Goal: Transaction & Acquisition: Book appointment/travel/reservation

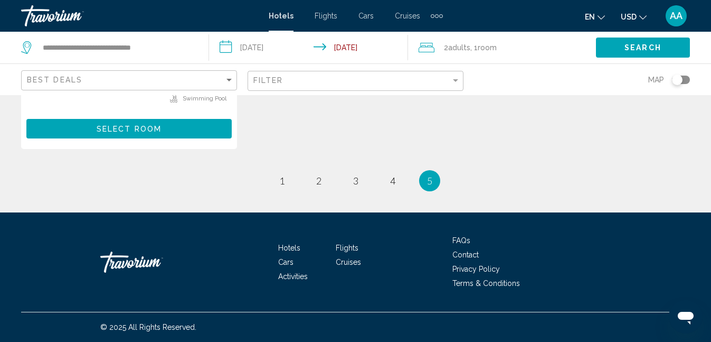
scroll to position [1670, 0]
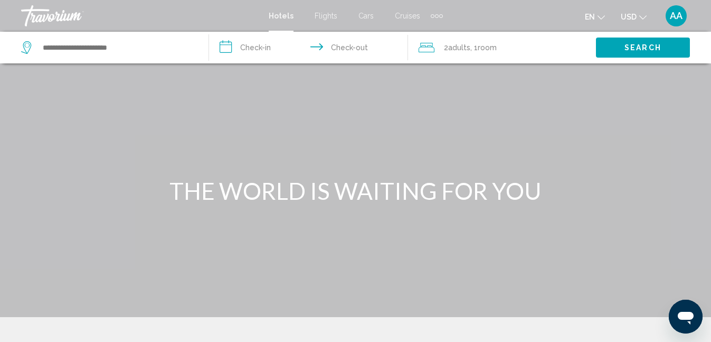
click at [443, 20] on div "Extra navigation items" at bounding box center [437, 16] width 12 height 16
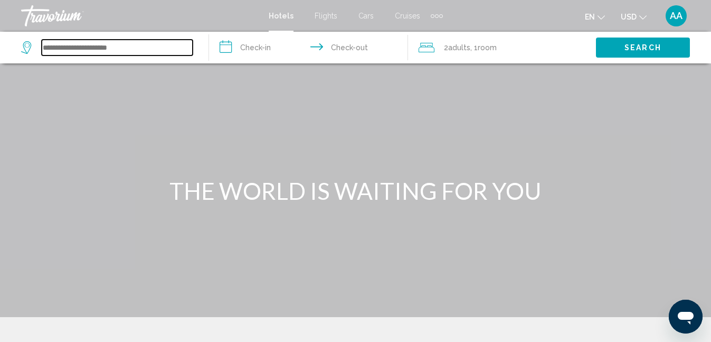
click at [140, 55] on input "Search widget" at bounding box center [117, 48] width 151 height 16
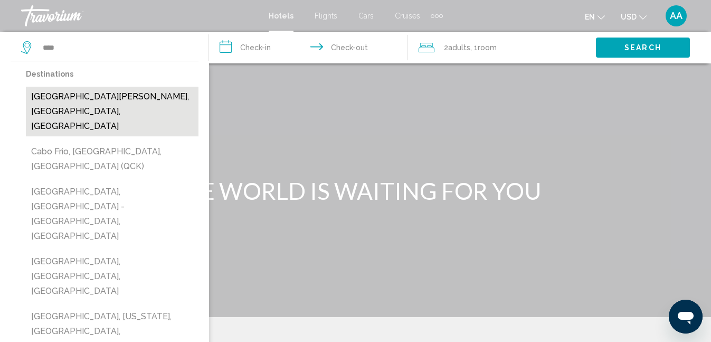
click at [93, 136] on button "[GEOGRAPHIC_DATA][PERSON_NAME], [GEOGRAPHIC_DATA], [GEOGRAPHIC_DATA]" at bounding box center [112, 112] width 173 height 50
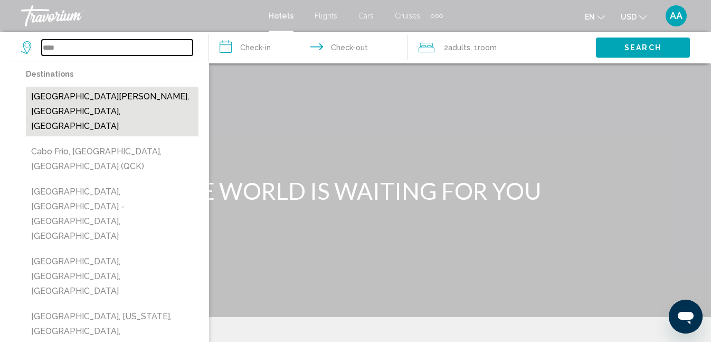
type input "**********"
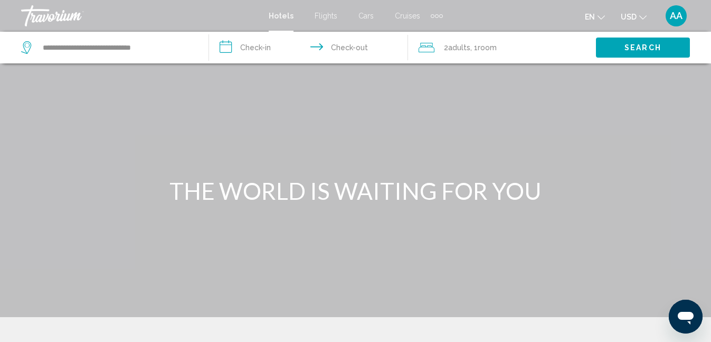
click at [267, 67] on input "**********" at bounding box center [310, 49] width 203 height 35
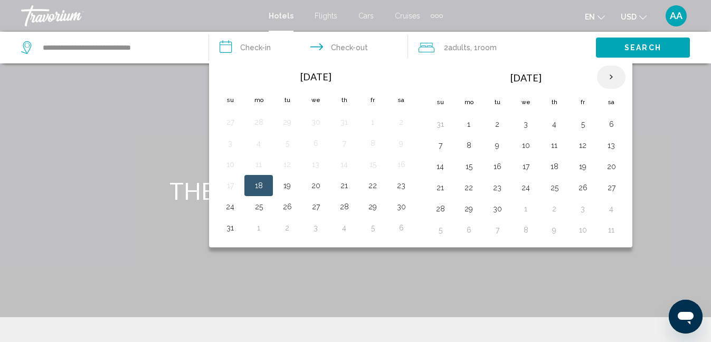
click at [626, 89] on th "Next month" at bounding box center [611, 76] width 29 height 23
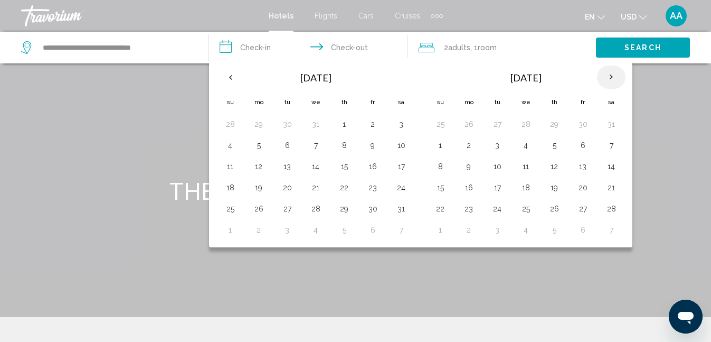
click at [626, 89] on th "Next month" at bounding box center [611, 76] width 29 height 23
click at [353, 195] on button "23" at bounding box center [344, 187] width 17 height 15
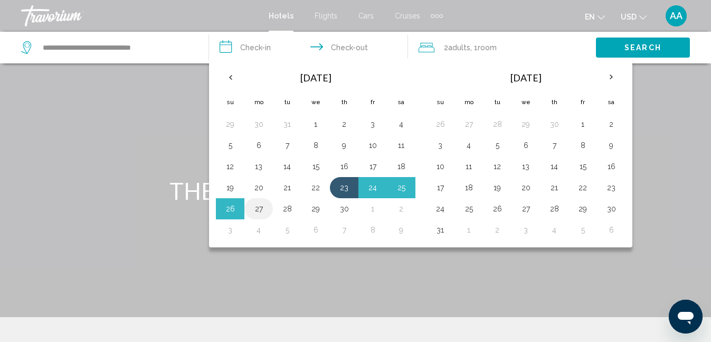
click at [267, 216] on button "27" at bounding box center [258, 208] width 17 height 15
type input "**********"
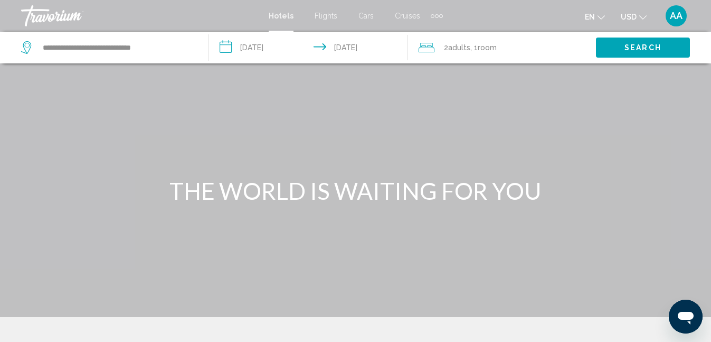
click at [646, 52] on span "Search" at bounding box center [643, 48] width 37 height 8
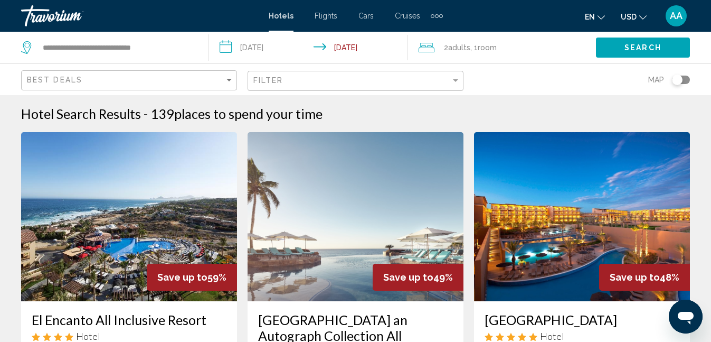
click at [675, 84] on div "Toggle map" at bounding box center [681, 79] width 18 height 8
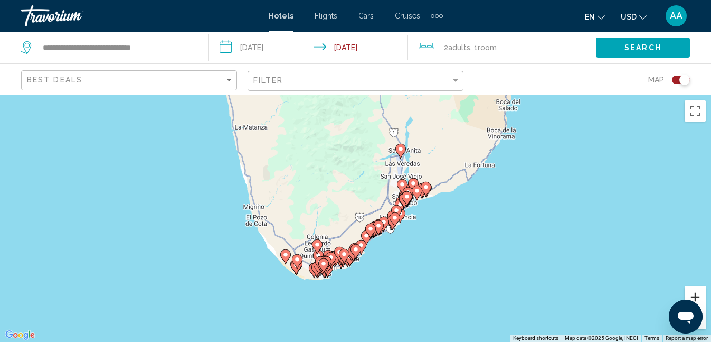
click at [699, 296] on button "Zoom in" at bounding box center [695, 296] width 21 height 21
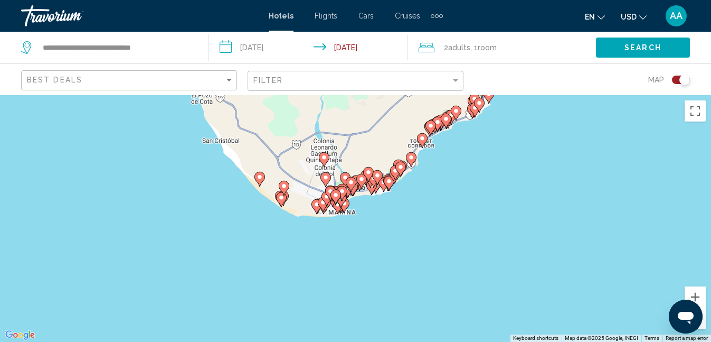
drag, startPoint x: 506, startPoint y: 289, endPoint x: 551, endPoint y: 166, distance: 130.4
click at [551, 166] on div "To activate drag with keyboard, press Alt + Enter. Once in keyboard drag state,…" at bounding box center [355, 218] width 711 height 247
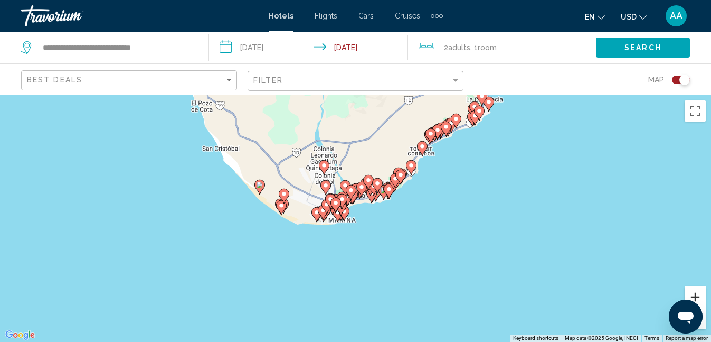
click at [696, 291] on button "Zoom in" at bounding box center [695, 296] width 21 height 21
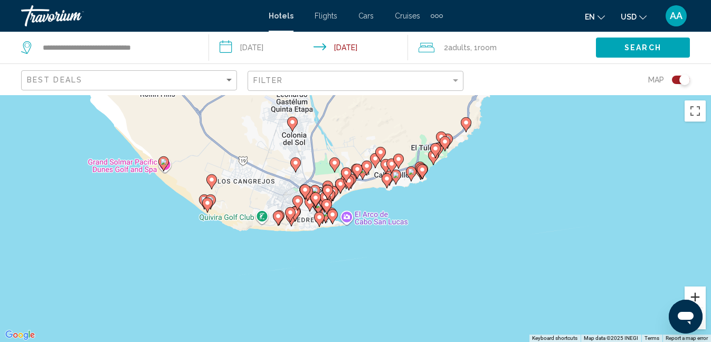
click at [696, 291] on button "Zoom in" at bounding box center [695, 296] width 21 height 21
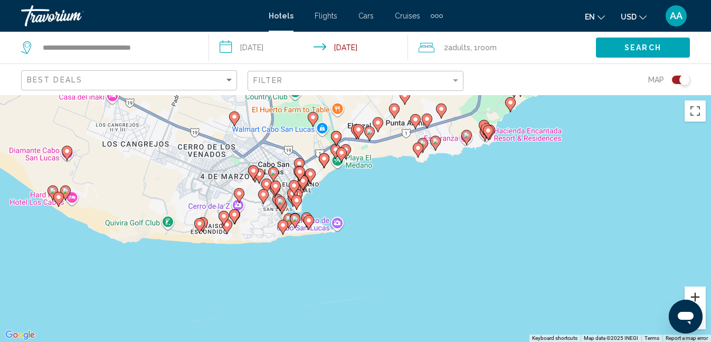
click at [696, 295] on button "Zoom in" at bounding box center [695, 296] width 21 height 21
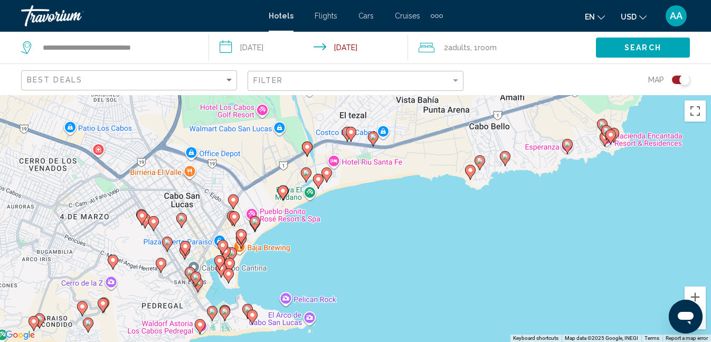
drag, startPoint x: 547, startPoint y: 187, endPoint x: 538, endPoint y: 271, distance: 84.0
click at [538, 271] on div "To activate drag with keyboard, press Alt + Enter. Once in keyboard drag state,…" at bounding box center [355, 218] width 711 height 247
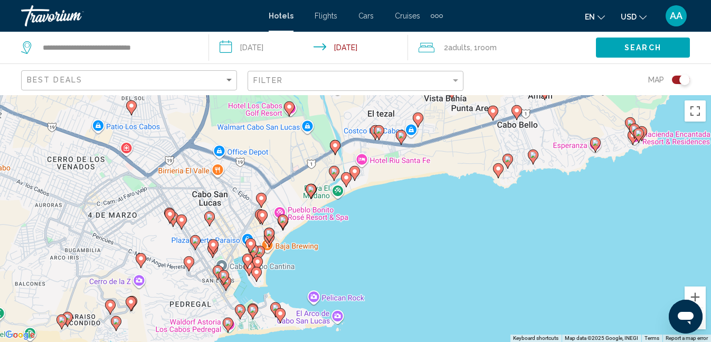
drag, startPoint x: 440, startPoint y: 265, endPoint x: 470, endPoint y: 263, distance: 29.6
click at [470, 263] on div "To activate drag with keyboard, press Alt + Enter. Once in keyboard drag state,…" at bounding box center [355, 218] width 711 height 247
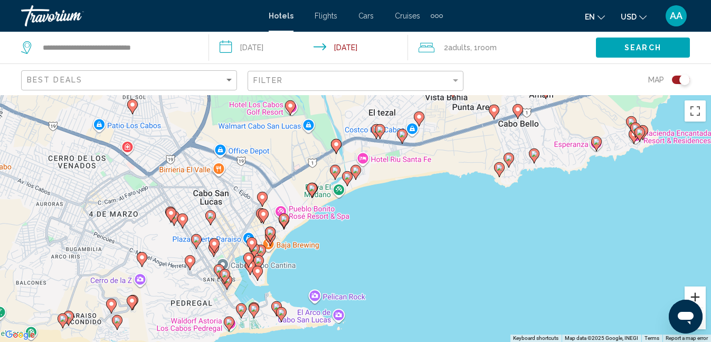
click at [693, 297] on button "Zoom in" at bounding box center [695, 296] width 21 height 21
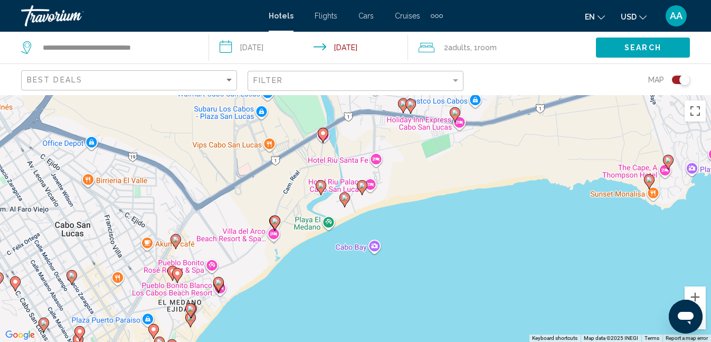
drag, startPoint x: 513, startPoint y: 225, endPoint x: 518, endPoint y: 280, distance: 54.7
click at [518, 280] on div "To activate drag with keyboard, press Alt + Enter. Once in keyboard drag state,…" at bounding box center [355, 218] width 711 height 247
click at [360, 188] on image "Main content" at bounding box center [361, 185] width 6 height 6
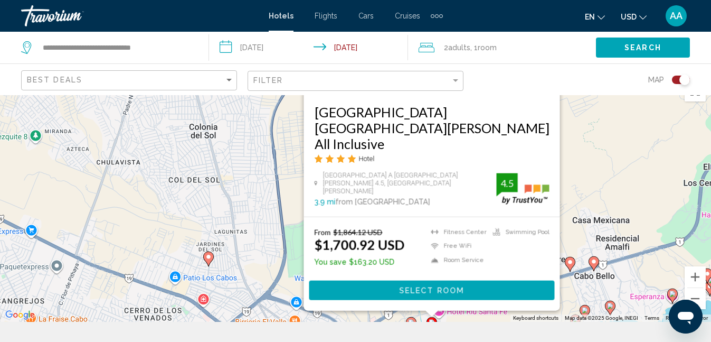
scroll to position [21, 0]
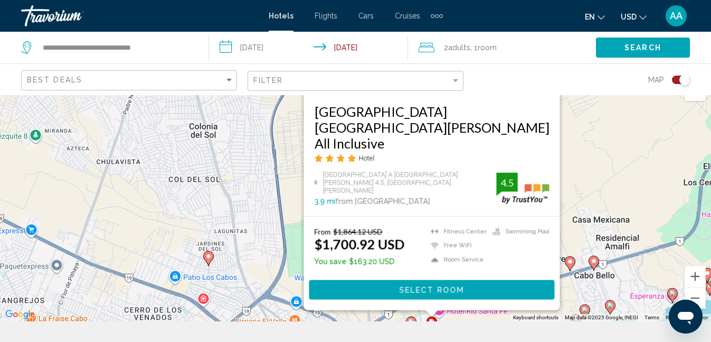
click at [613, 168] on div "To activate drag with keyboard, press Alt + Enter. Once in keyboard drag state,…" at bounding box center [355, 197] width 711 height 247
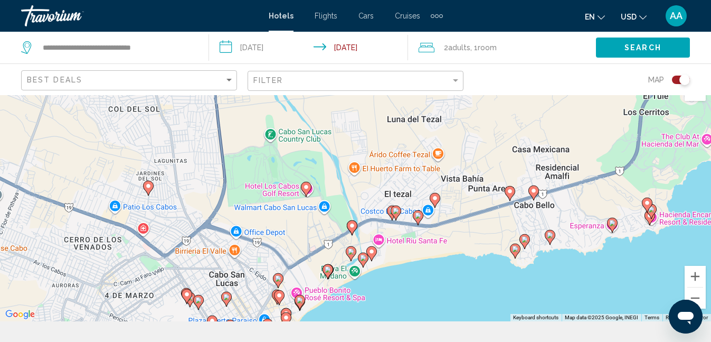
drag, startPoint x: 508, startPoint y: 271, endPoint x: 449, endPoint y: 201, distance: 91.8
click at [449, 200] on div "To activate drag with keyboard, press Alt + Enter. Once in keyboard drag state,…" at bounding box center [355, 197] width 711 height 247
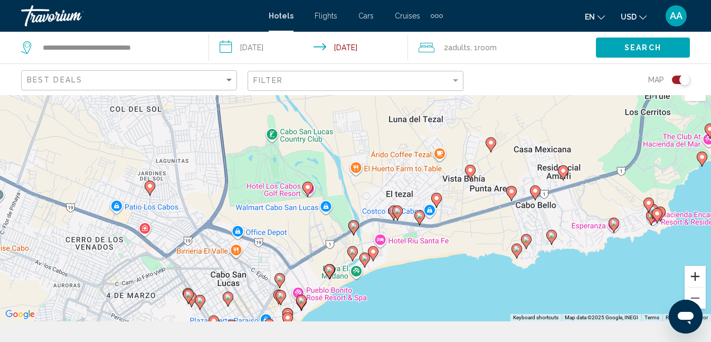
click at [699, 273] on button "Zoom in" at bounding box center [695, 276] width 21 height 21
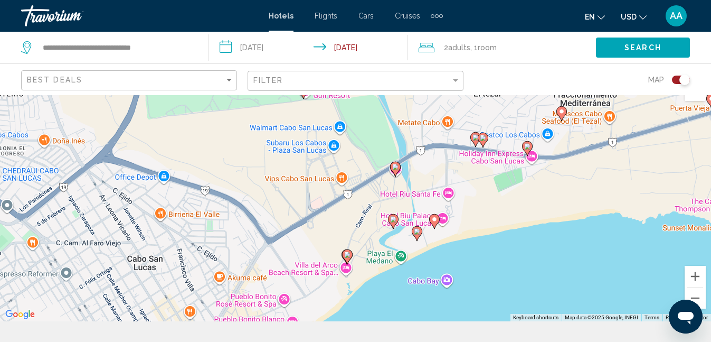
drag, startPoint x: 585, startPoint y: 302, endPoint x: 630, endPoint y: 204, distance: 107.3
click at [629, 204] on div "To activate drag with keyboard, press Alt + Enter. Once in keyboard drag state,…" at bounding box center [355, 197] width 711 height 247
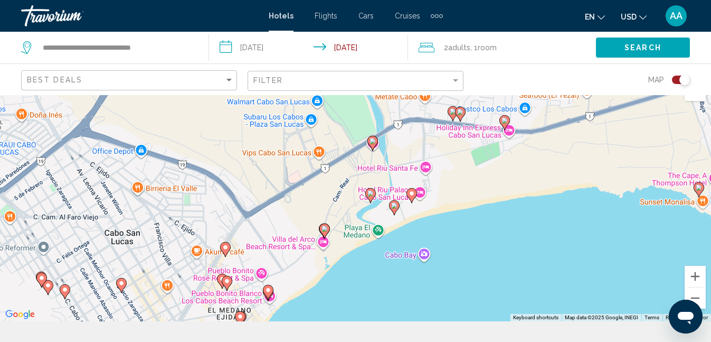
drag, startPoint x: 584, startPoint y: 292, endPoint x: 562, endPoint y: 266, distance: 34.5
click at [562, 266] on div "To activate drag with keyboard, press Alt + Enter. Once in keyboard drag state,…" at bounding box center [355, 197] width 711 height 247
click at [370, 196] on image "Main content" at bounding box center [371, 193] width 6 height 6
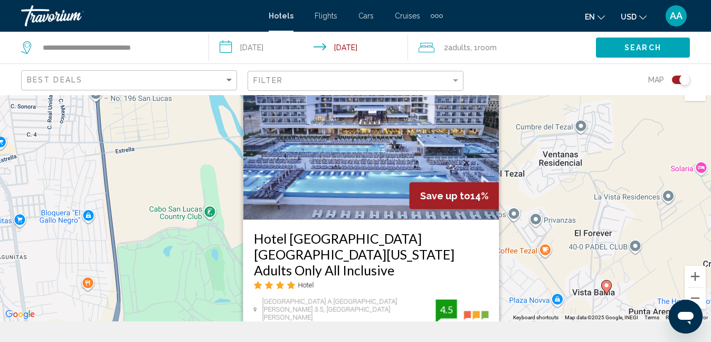
click at [658, 273] on div "To activate drag with keyboard, press Alt + Enter. Once in keyboard drag state,…" at bounding box center [355, 197] width 711 height 247
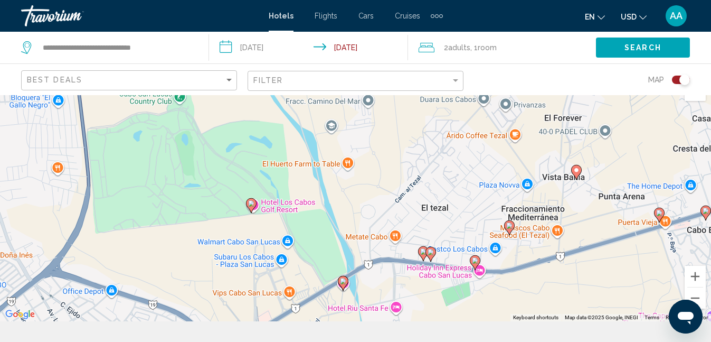
drag, startPoint x: 658, startPoint y: 273, endPoint x: 628, endPoint y: 159, distance: 117.4
click at [628, 158] on div "To activate drag with keyboard, press Alt + Enter. Once in keyboard drag state,…" at bounding box center [355, 197] width 711 height 247
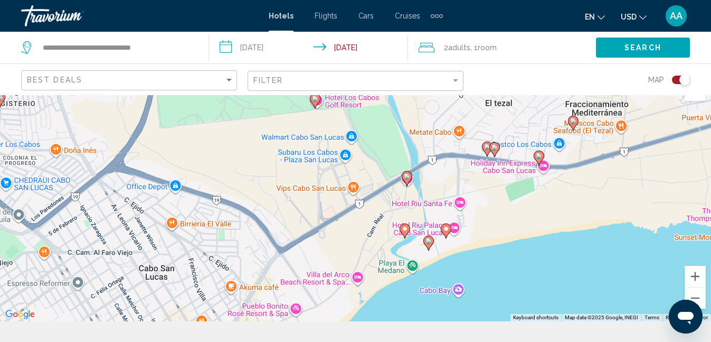
drag, startPoint x: 594, startPoint y: 244, endPoint x: 658, endPoint y: 136, distance: 125.9
click at [658, 136] on div "To activate drag with keyboard, press Alt + Enter. Once in keyboard drag state,…" at bounding box center [355, 197] width 711 height 247
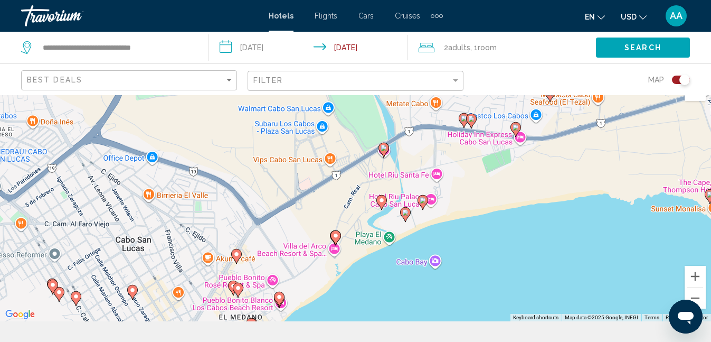
drag, startPoint x: 620, startPoint y: 237, endPoint x: 594, endPoint y: 218, distance: 32.5
click at [594, 218] on div "To activate drag with keyboard, press Alt + Enter. Once in keyboard drag state,…" at bounding box center [355, 197] width 711 height 247
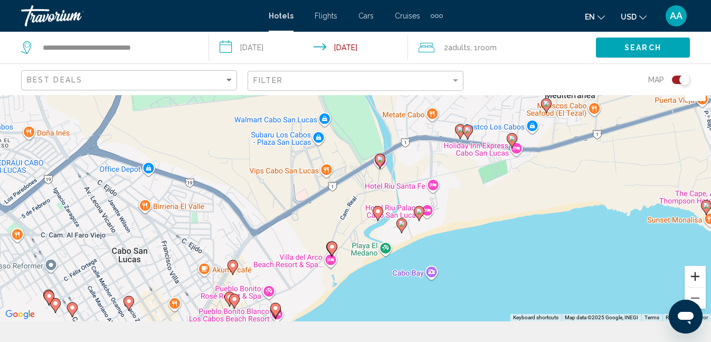
click at [696, 277] on button "Zoom in" at bounding box center [695, 276] width 21 height 21
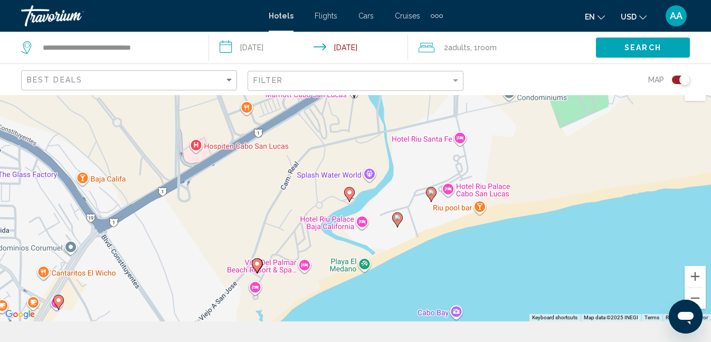
drag, startPoint x: 608, startPoint y: 301, endPoint x: 558, endPoint y: 260, distance: 64.8
click at [558, 260] on div "To activate drag with keyboard, press Alt + Enter. Once in keyboard drag state,…" at bounding box center [355, 197] width 711 height 247
